Goal: Information Seeking & Learning: Learn about a topic

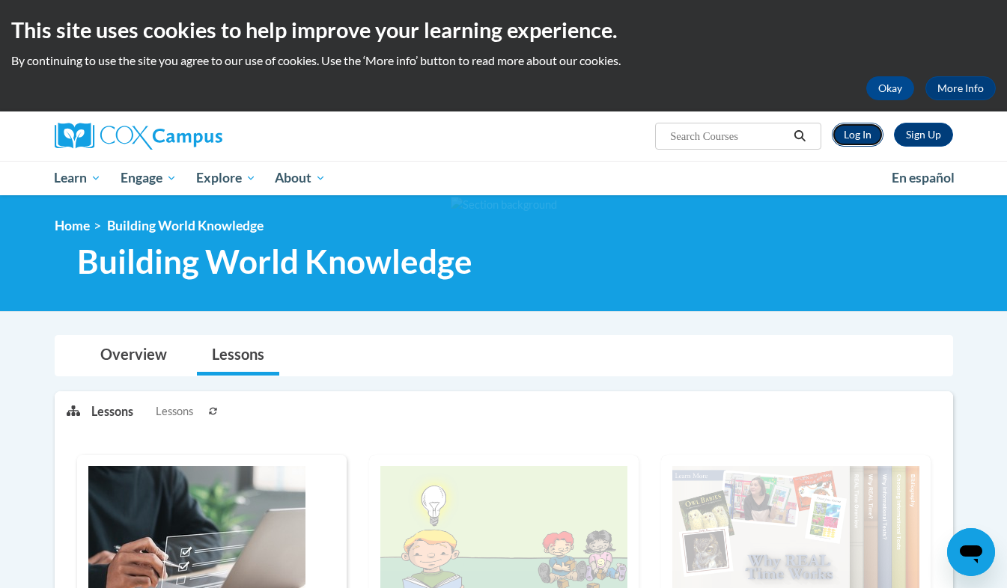
click at [859, 134] on link "Log In" at bounding box center [857, 135] width 52 height 24
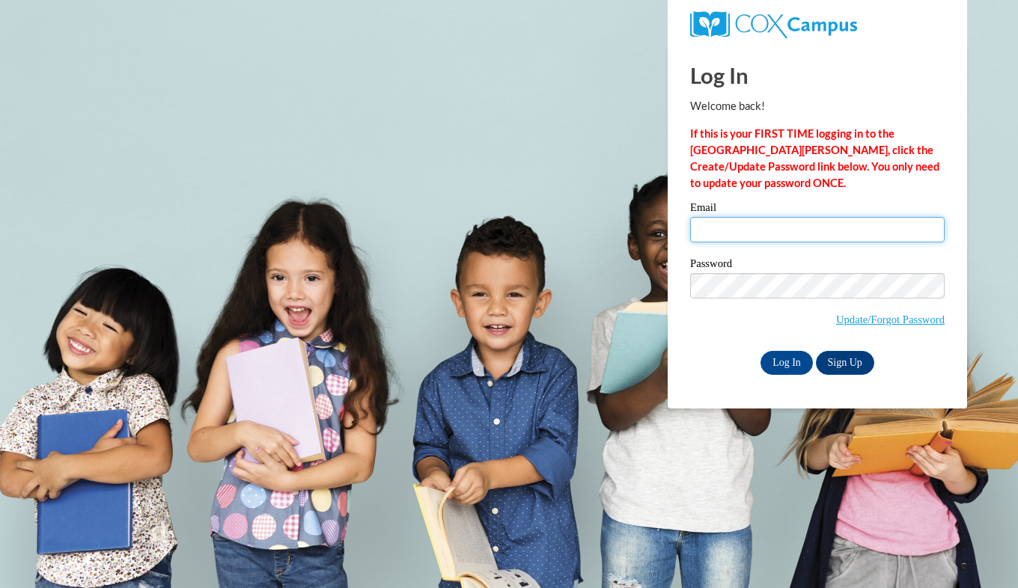
click at [773, 236] on input "Email" at bounding box center [817, 229] width 254 height 25
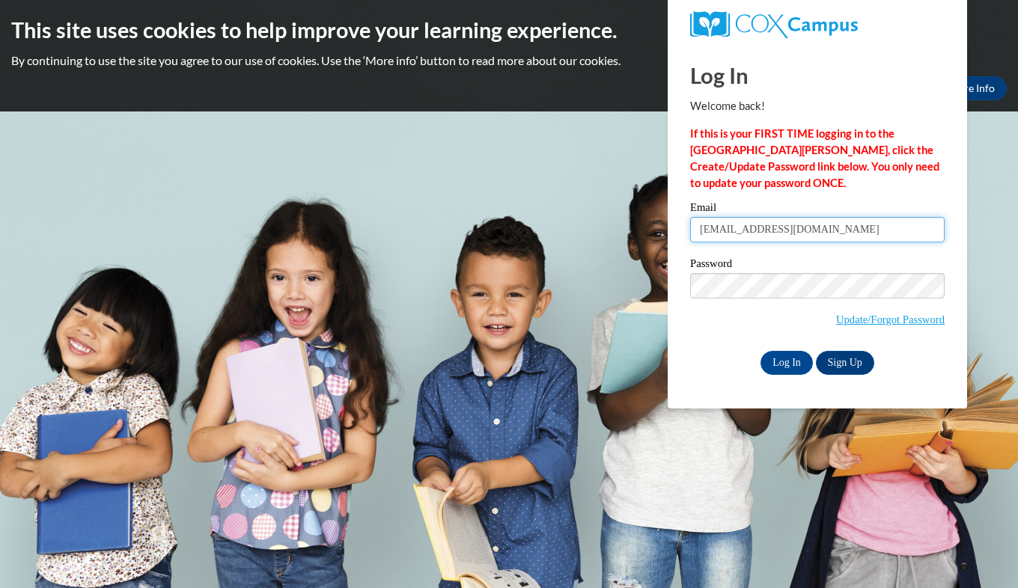
type input "ravenhayes34@gmail.com"
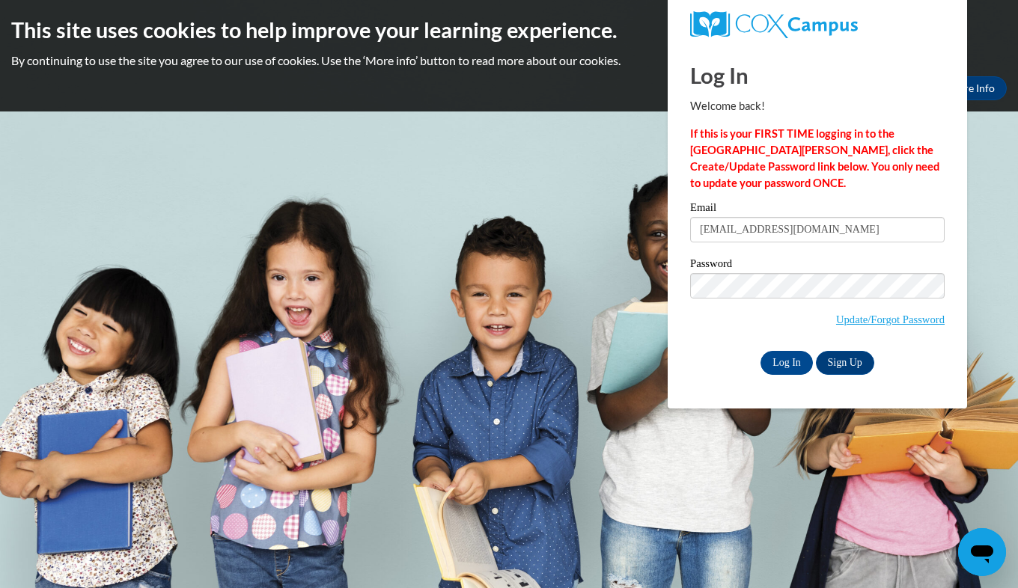
click at [947, 288] on div "Please enter your email! Please enter your password! Email ravenhayes34@gmail.c…" at bounding box center [817, 288] width 277 height 172
click at [796, 361] on input "Log In" at bounding box center [786, 363] width 52 height 24
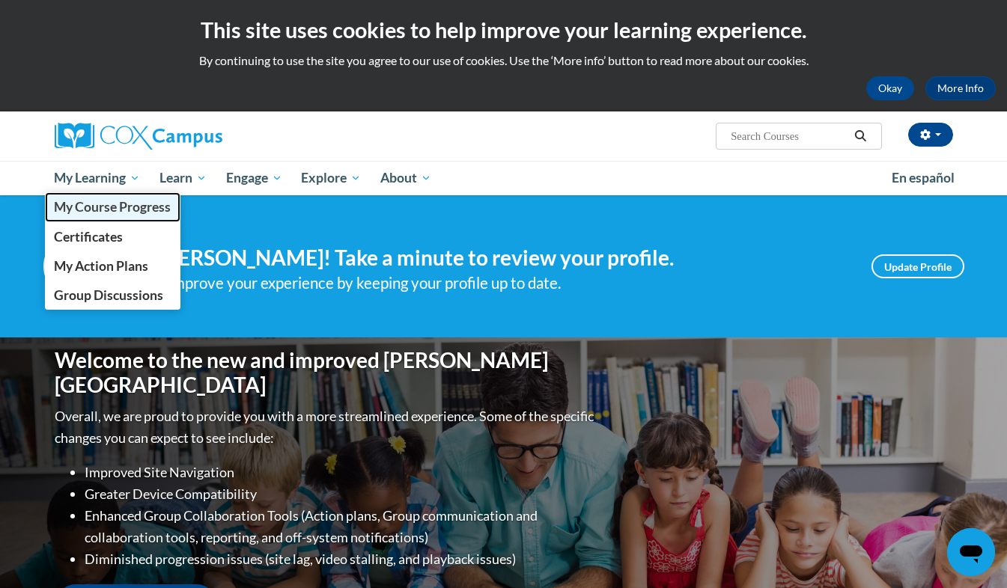
click at [130, 207] on span "My Course Progress" at bounding box center [112, 207] width 117 height 16
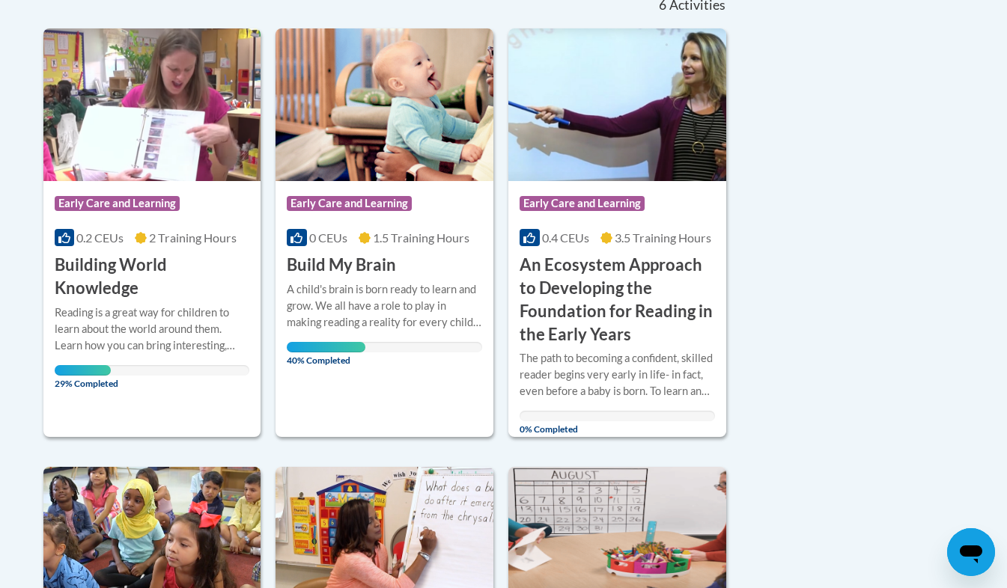
scroll to position [359, 0]
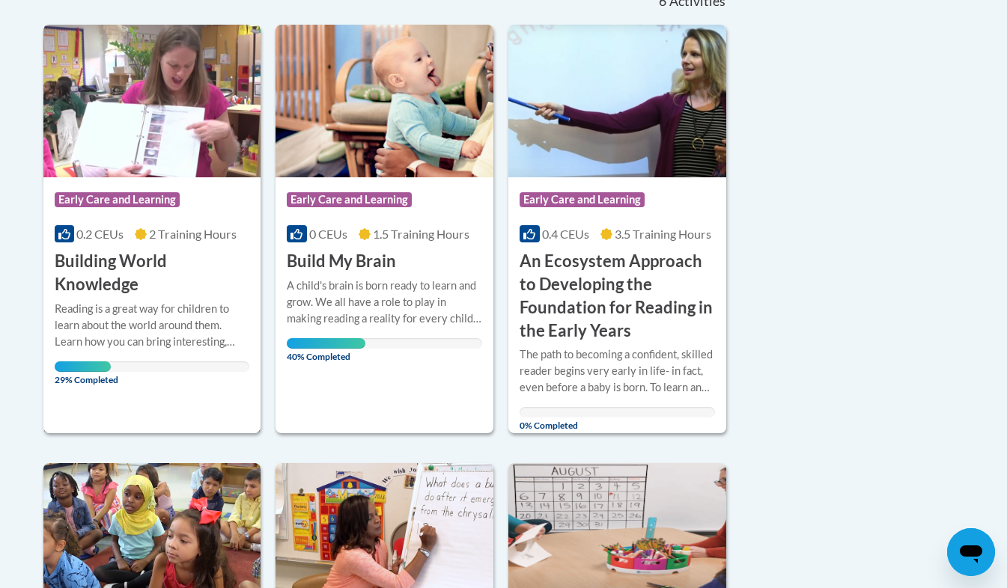
drag, startPoint x: 138, startPoint y: 362, endPoint x: 191, endPoint y: 254, distance: 119.8
drag, startPoint x: 191, startPoint y: 254, endPoint x: 202, endPoint y: 167, distance: 88.3
drag, startPoint x: 202, startPoint y: 167, endPoint x: 89, endPoint y: 376, distance: 237.4
click at [89, 376] on span "29% Completed" at bounding box center [83, 373] width 57 height 24
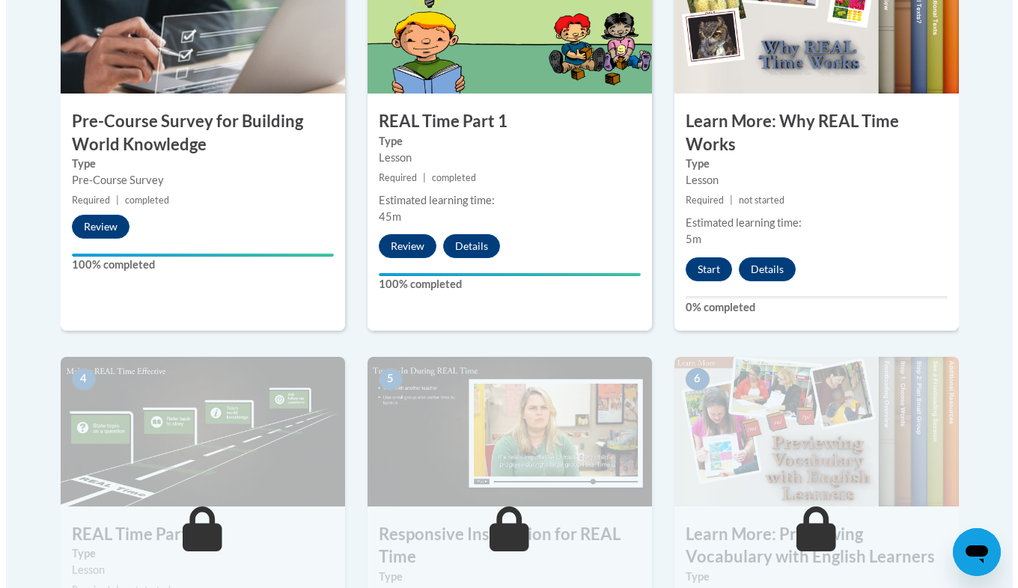
scroll to position [602, 0]
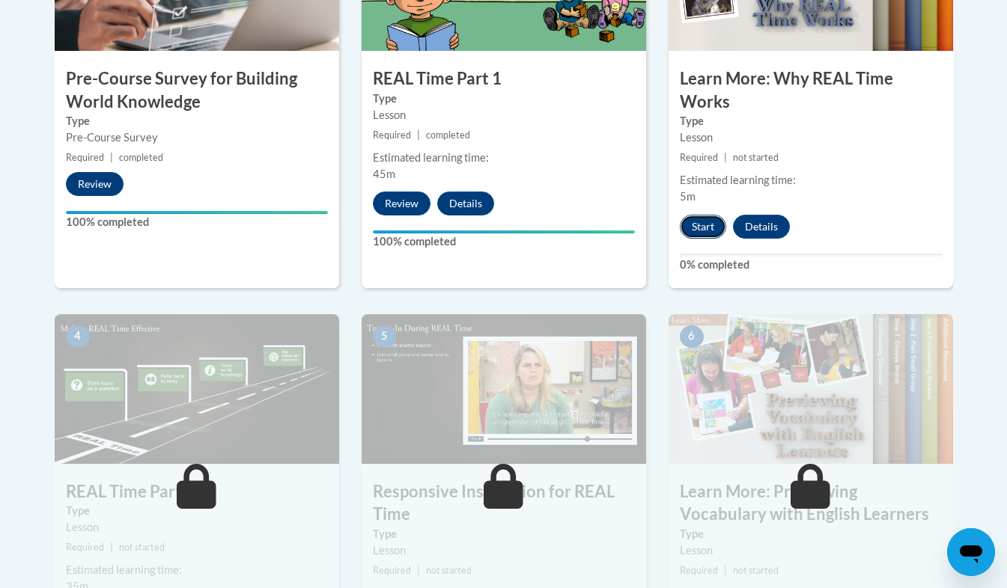
click at [711, 223] on button "Start" at bounding box center [703, 227] width 46 height 24
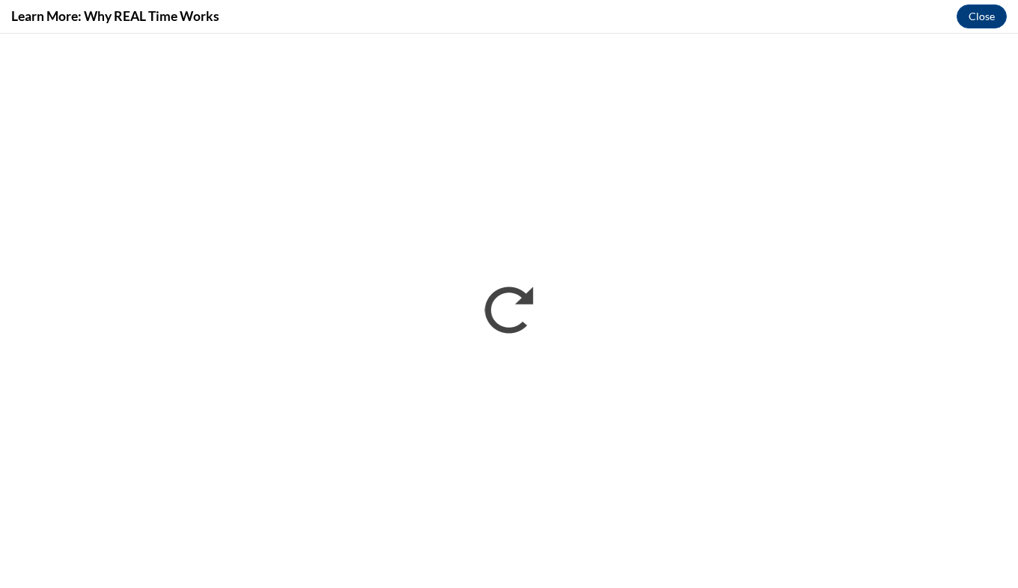
scroll to position [0, 0]
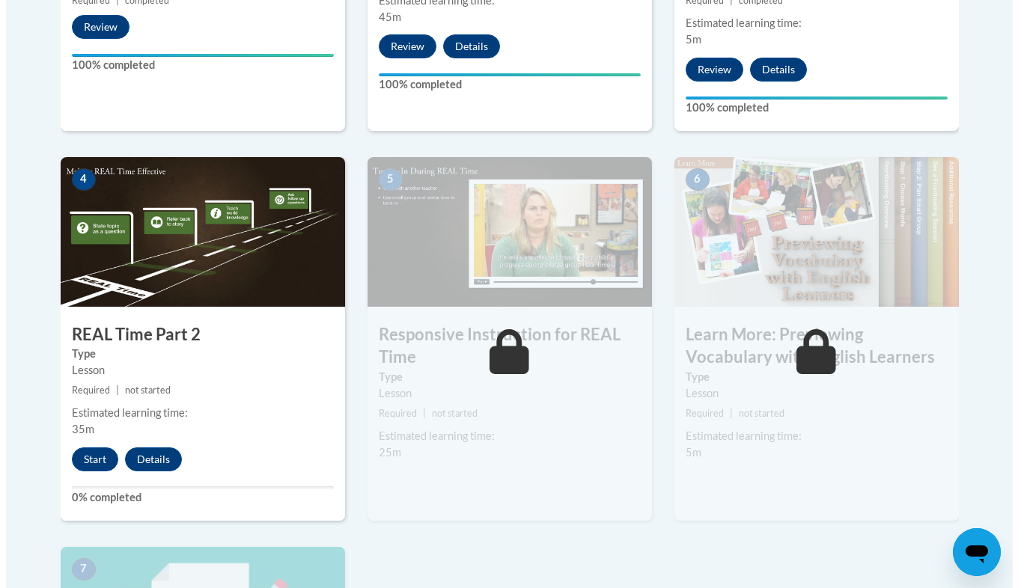
scroll to position [808, 0]
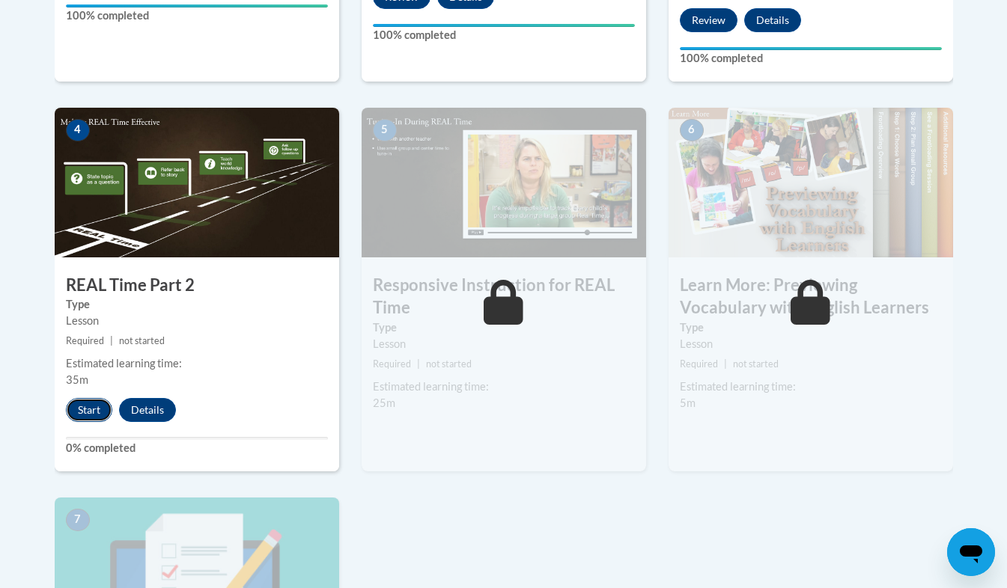
drag, startPoint x: 96, startPoint y: 415, endPoint x: 75, endPoint y: 405, distance: 23.4
click at [75, 405] on button "Start" at bounding box center [89, 410] width 46 height 24
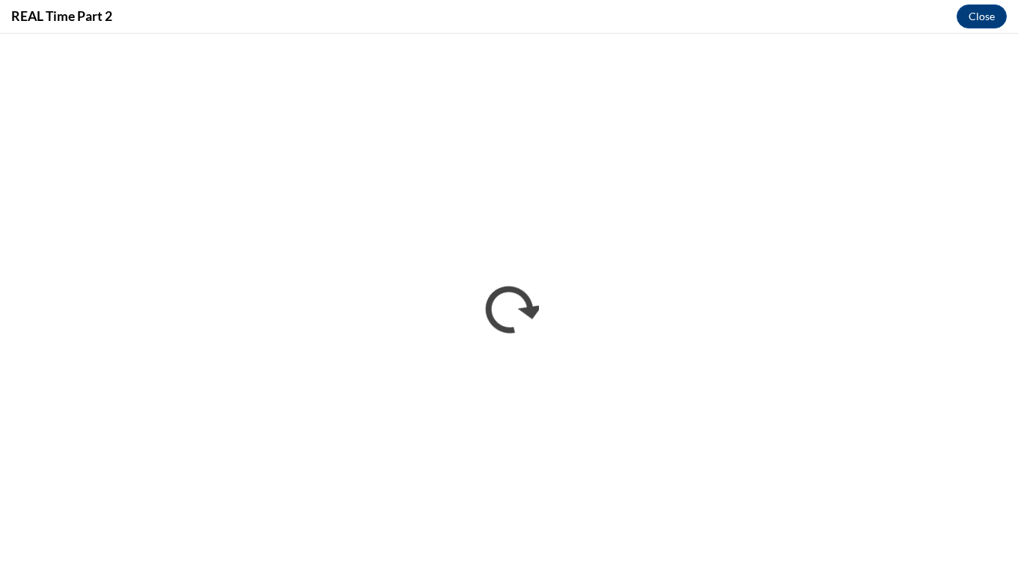
scroll to position [0, 0]
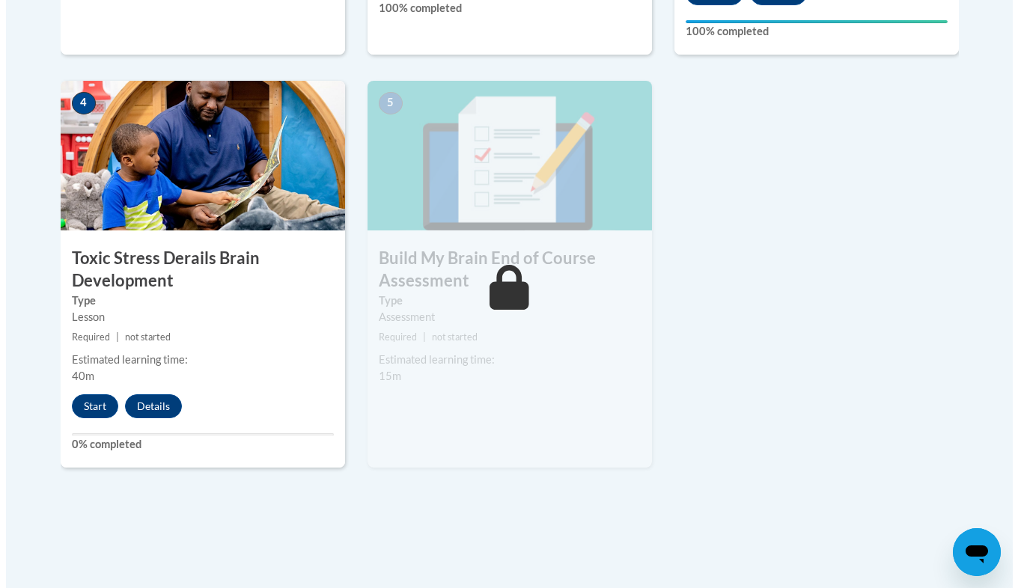
scroll to position [838, 0]
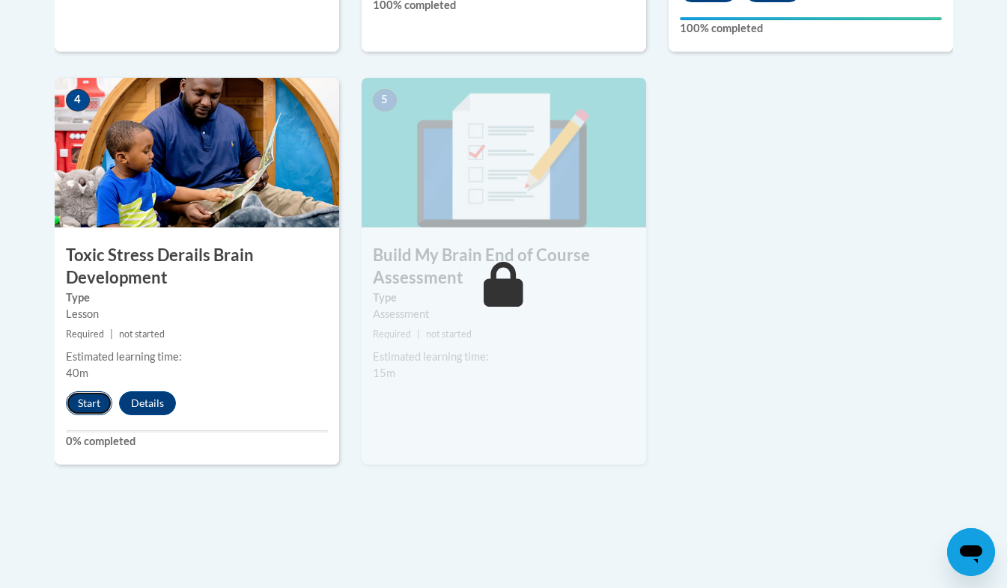
click at [91, 406] on button "Start" at bounding box center [89, 403] width 46 height 24
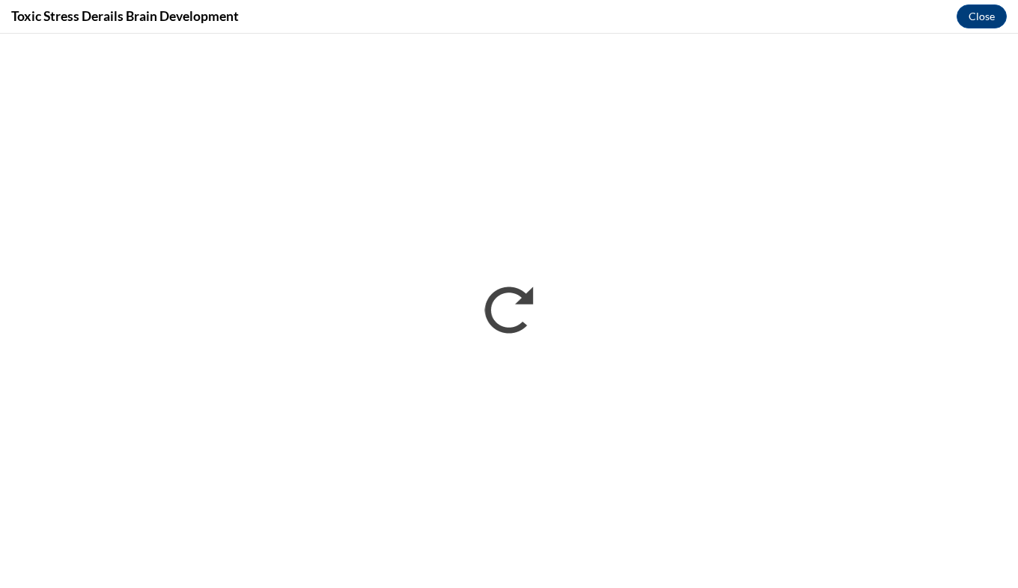
scroll to position [0, 0]
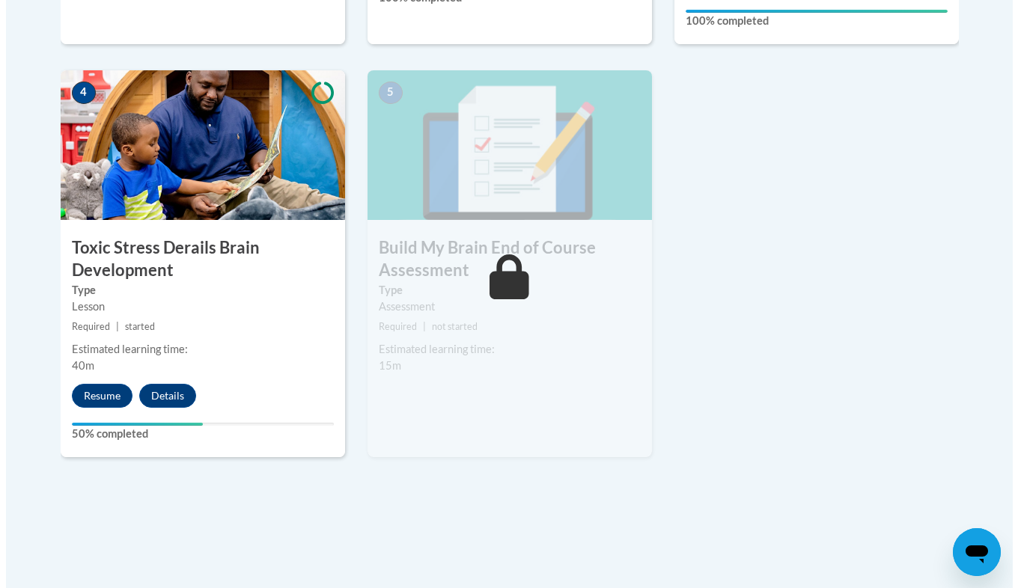
scroll to position [895, 0]
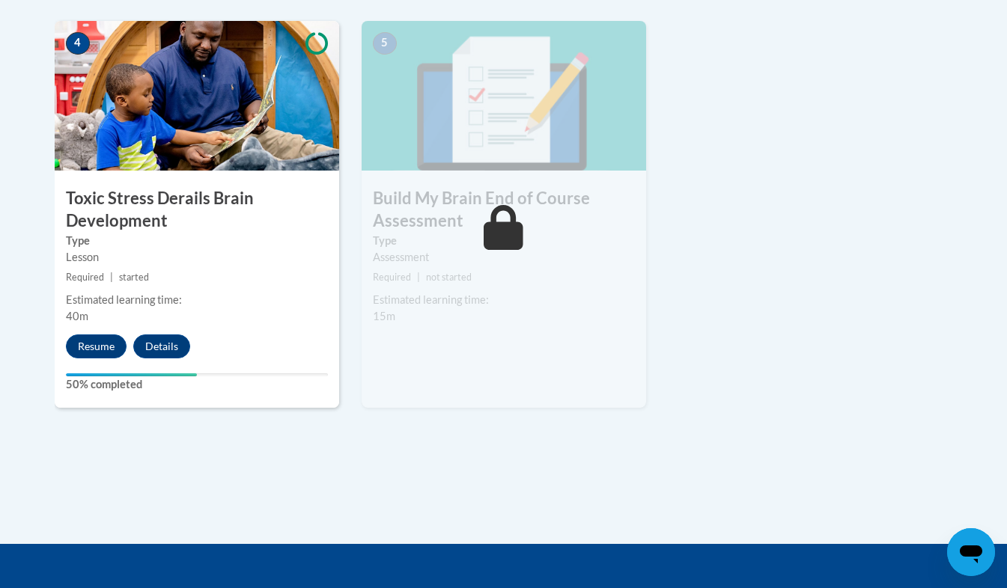
click at [106, 314] on div "Estimated learning time: 40m" at bounding box center [197, 308] width 284 height 33
click at [101, 347] on button "Resume" at bounding box center [96, 347] width 61 height 24
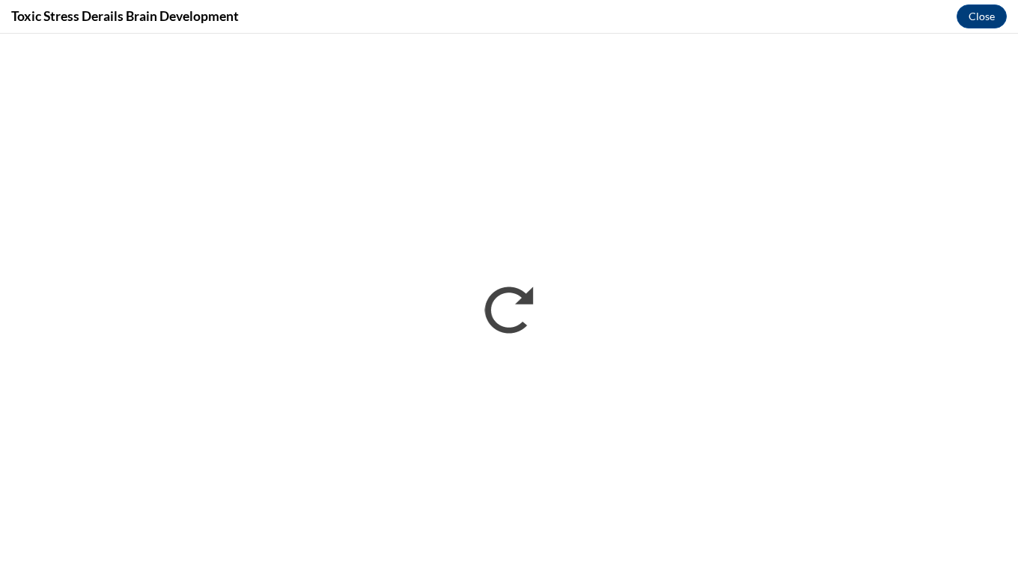
scroll to position [0, 0]
